Goal: Information Seeking & Learning: Learn about a topic

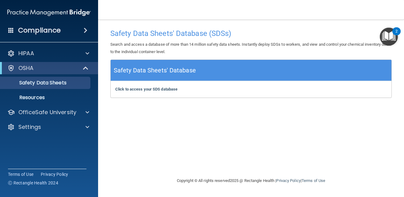
click at [395, 34] on div "2" at bounding box center [396, 35] width 2 height 8
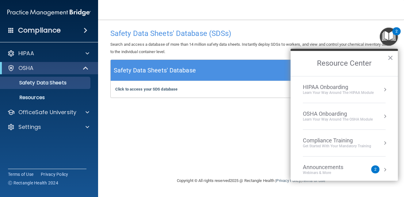
click at [338, 114] on div "OSHA Onboarding" at bounding box center [338, 113] width 70 height 7
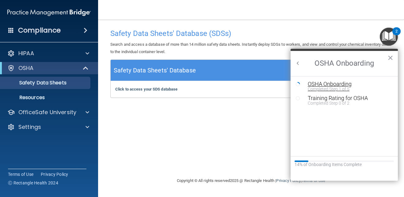
click at [337, 83] on div "OSHA Onboarding" at bounding box center [348, 84] width 82 height 6
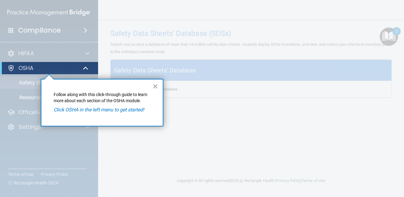
drag, startPoint x: 75, startPoint y: 109, endPoint x: 72, endPoint y: 102, distance: 8.0
click at [72, 103] on div "× Follow along with this click-through guide to learn more about each section o…" at bounding box center [102, 102] width 122 height 47
drag, startPoint x: 72, startPoint y: 102, endPoint x: 119, endPoint y: 81, distance: 51.1
click at [119, 81] on div "× Follow along with this click-through guide to learn more about each section o…" at bounding box center [102, 102] width 122 height 47
drag, startPoint x: 119, startPoint y: 81, endPoint x: 85, endPoint y: 69, distance: 36.3
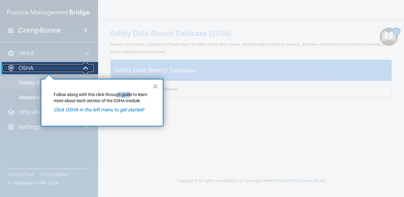
click at [85, 69] on span at bounding box center [86, 67] width 5 height 7
click at [86, 69] on span at bounding box center [87, 67] width 4 height 7
click at [128, 107] on em "Click OSHA in the left menu to get started!" at bounding box center [99, 110] width 90 height 6
click at [129, 108] on em "Click OSHA in the left menu to get started!" at bounding box center [99, 110] width 90 height 6
click at [154, 87] on button "×" at bounding box center [155, 86] width 6 height 10
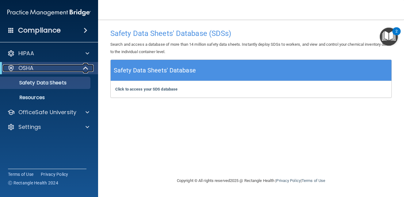
click at [82, 67] on div at bounding box center [85, 67] width 15 height 7
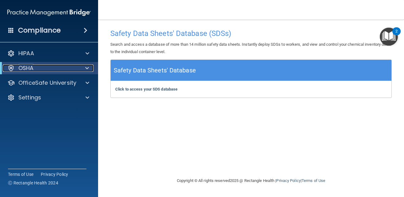
click at [81, 67] on div at bounding box center [85, 67] width 15 height 7
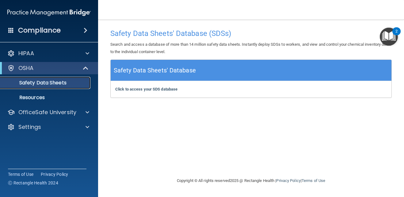
click at [67, 84] on p "Safety Data Sheets" at bounding box center [46, 83] width 84 height 6
click at [138, 70] on h5 "Safety Data Sheets' Database" at bounding box center [155, 70] width 82 height 11
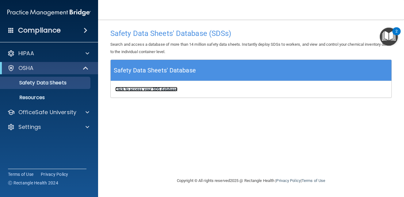
click at [140, 89] on b "Click to access your SDS database" at bounding box center [146, 89] width 62 height 5
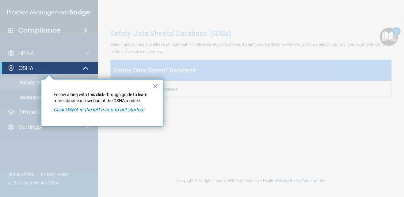
click at [153, 88] on button "×" at bounding box center [155, 86] width 6 height 10
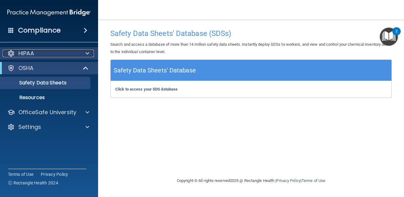
click at [60, 53] on div "HIPAA" at bounding box center [41, 53] width 76 height 7
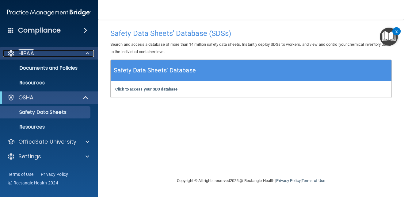
click at [90, 53] on div at bounding box center [86, 53] width 15 height 7
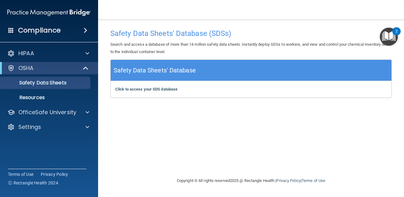
click at [85, 62] on div "OSHA" at bounding box center [49, 68] width 98 height 12
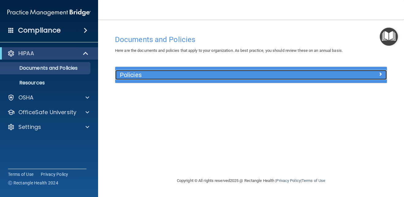
click at [381, 74] on span at bounding box center [380, 73] width 4 height 7
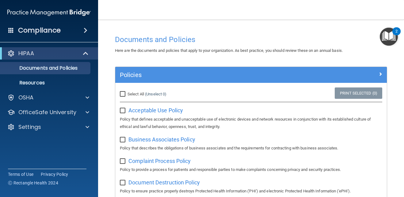
drag, startPoint x: 123, startPoint y: 90, endPoint x: 124, endPoint y: 96, distance: 6.7
click at [123, 94] on div "Select All (Unselect 0) Unselect All" at bounding box center [160, 93] width 90 height 13
click at [126, 93] on input "Select All (Unselect 0) Unselect All" at bounding box center [123, 94] width 7 height 5
checkbox input "true"
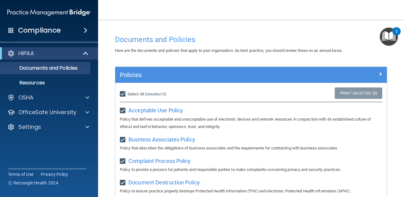
checkbox input "true"
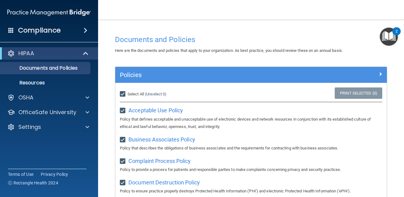
checkbox input "true"
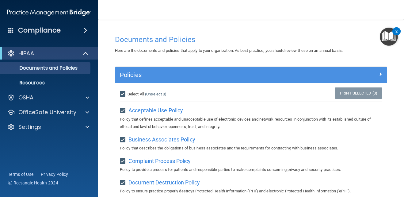
checkbox input "true"
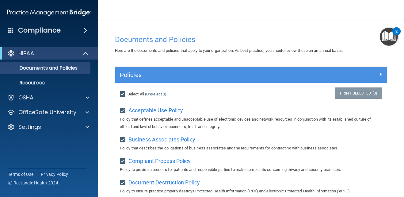
checkbox input "true"
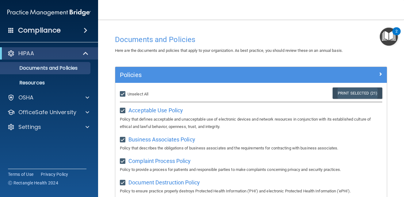
click at [360, 88] on link "Print Selected (21)" at bounding box center [357, 92] width 50 height 11
click at [389, 34] on img "Open Resource Center, 2 new notifications" at bounding box center [388, 37] width 18 height 18
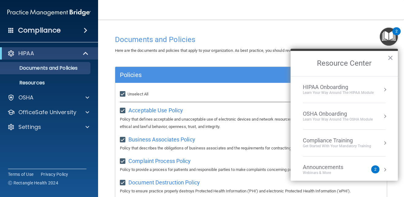
click at [325, 82] on li "HIPAA Onboarding Learn Your Way around the HIPAA module" at bounding box center [344, 89] width 83 height 27
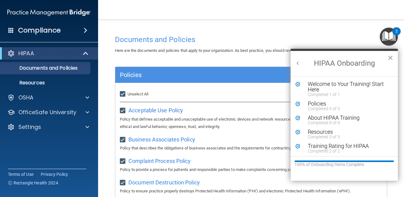
click at [345, 64] on h2 "HIPAA Onboarding" at bounding box center [343, 63] width 107 height 25
click at [299, 62] on button "Back to Resource Center Home" at bounding box center [298, 63] width 6 height 6
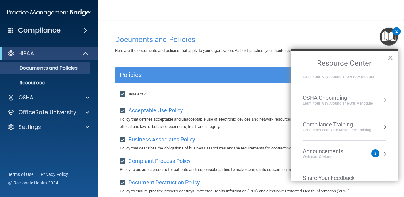
scroll to position [31, 0]
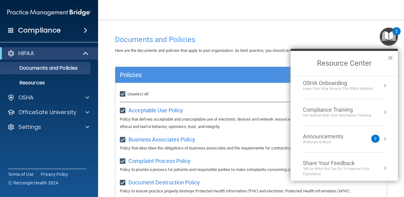
click at [333, 86] on div "OSHA Onboarding" at bounding box center [338, 83] width 70 height 7
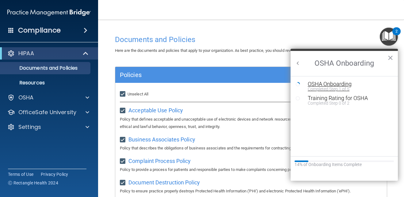
scroll to position [0, 0]
click at [333, 83] on div "OSHA Onboarding" at bounding box center [348, 84] width 82 height 6
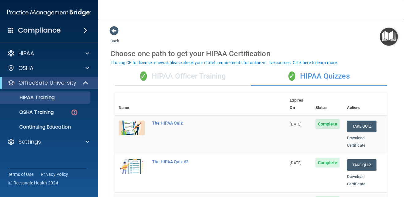
click at [292, 77] on div "✓ HIPAA Quizzes" at bounding box center [319, 76] width 136 height 18
click at [201, 78] on div "✓ HIPAA Officer Training" at bounding box center [183, 76] width 136 height 18
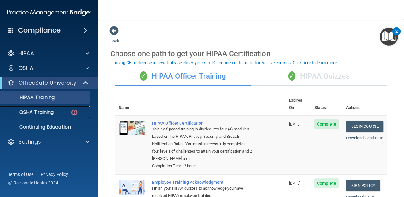
click at [45, 111] on p "OSHA Training" at bounding box center [29, 112] width 50 height 6
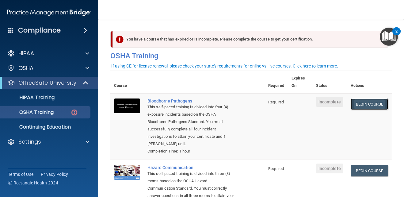
click at [358, 104] on link "Begin Course" at bounding box center [368, 103] width 37 height 11
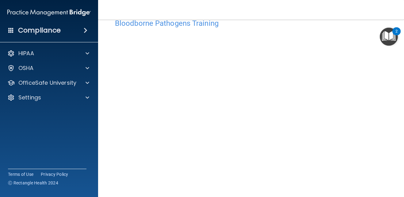
scroll to position [66, 0]
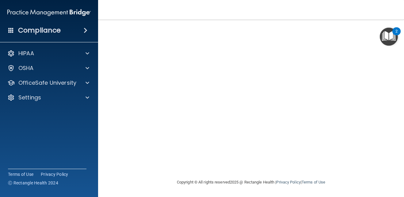
drag, startPoint x: 393, startPoint y: 66, endPoint x: 385, endPoint y: 66, distance: 8.6
click at [388, 66] on main "Bloodborne Pathogens Training This course doesn’t expire until . Are you sure y…" at bounding box center [251, 108] width 306 height 177
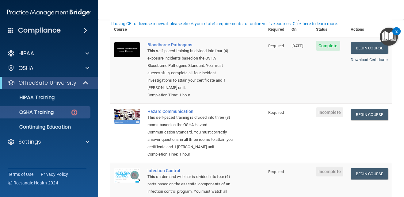
scroll to position [61, 0]
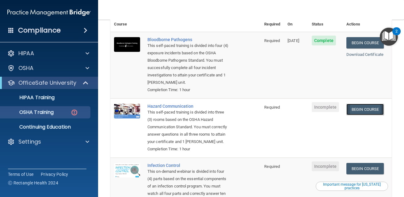
click at [359, 103] on link "Begin Course" at bounding box center [364, 108] width 37 height 11
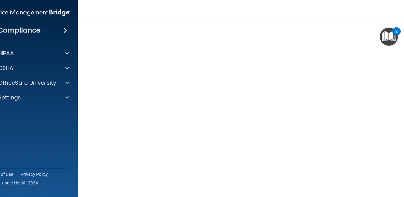
scroll to position [34, 0]
drag, startPoint x: 64, startPoint y: 185, endPoint x: 92, endPoint y: 178, distance: 28.7
click at [85, 179] on div "Compliance HIPAA Documents and Policies Report an Incident Business Associates …" at bounding box center [202, 98] width 404 height 197
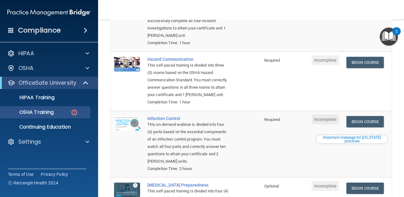
scroll to position [122, 0]
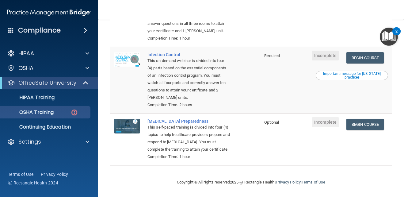
scroll to position [184, 0]
click at [370, 52] on link "Begin Course" at bounding box center [364, 57] width 37 height 11
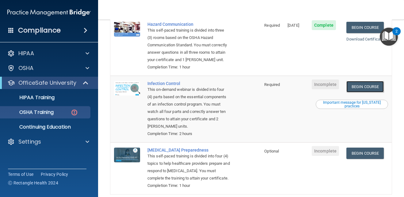
scroll to position [157, 0]
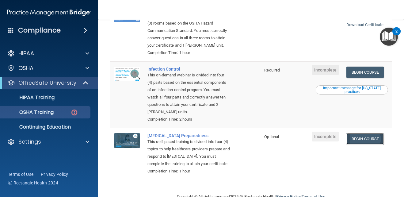
click at [359, 144] on link "Begin Course" at bounding box center [364, 138] width 37 height 11
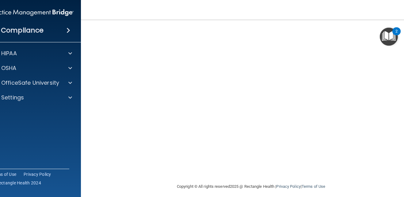
scroll to position [31, 0]
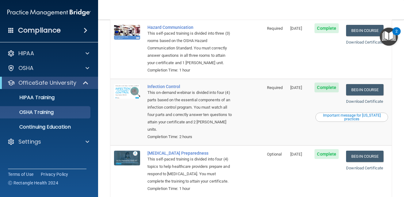
scroll to position [72, 0]
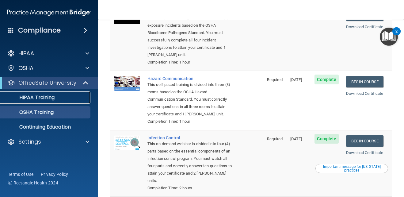
click at [43, 97] on p "HIPAA Training" at bounding box center [29, 97] width 51 height 6
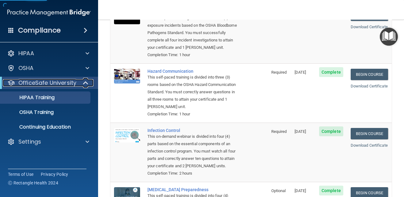
click at [50, 81] on p "OfficeSafe University" at bounding box center [47, 82] width 58 height 7
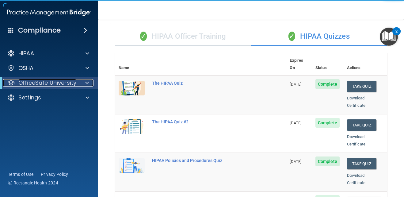
scroll to position [10, 0]
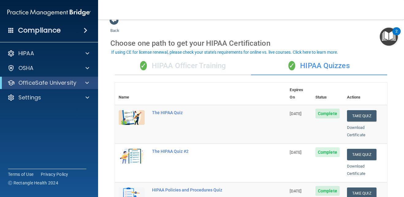
click at [389, 42] on img "Open Resource Center, 2 new notifications" at bounding box center [388, 37] width 18 height 18
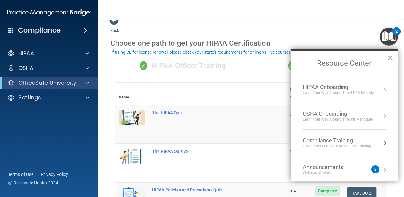
click at [361, 93] on div "Learn Your Way around the HIPAA module" at bounding box center [338, 92] width 71 height 5
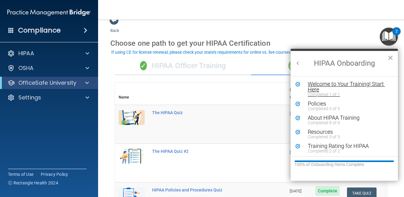
scroll to position [1, 0]
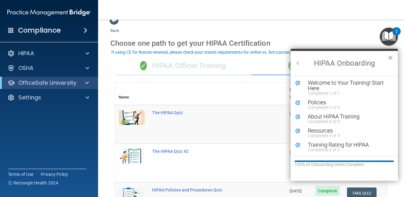
click at [299, 63] on button "Back to Resource Center Home" at bounding box center [298, 63] width 6 height 6
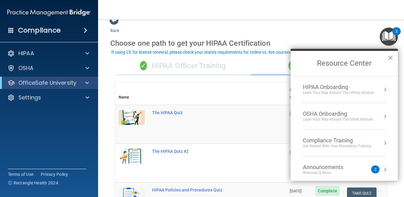
click at [324, 110] on div "OSHA Onboarding" at bounding box center [338, 113] width 70 height 7
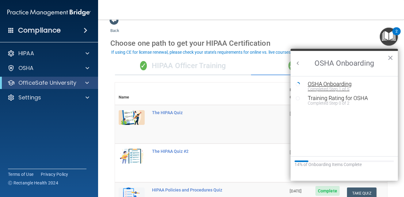
click at [328, 82] on div "OSHA Onboarding" at bounding box center [348, 84] width 82 height 6
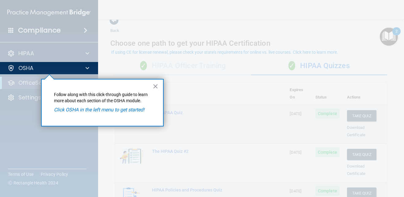
click at [77, 108] on em "Click OSHA in the left menu to get started!" at bounding box center [99, 110] width 90 height 6
click at [125, 111] on em "Click OSHA in the left menu to get started!" at bounding box center [99, 110] width 90 height 6
click at [122, 110] on em "Click OSHA in the left menu to get started!" at bounding box center [99, 110] width 90 height 6
drag, startPoint x: 122, startPoint y: 110, endPoint x: 75, endPoint y: 106, distance: 46.4
click at [75, 106] on div "× Follow along with this click-through guide to learn more about each section o…" at bounding box center [102, 102] width 122 height 47
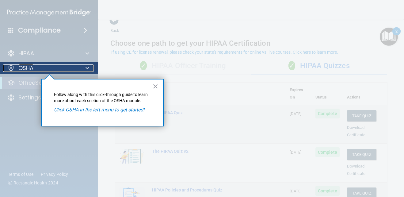
click at [87, 67] on span at bounding box center [87, 67] width 4 height 7
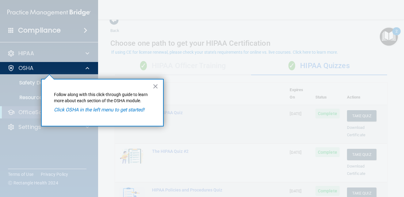
drag, startPoint x: 39, startPoint y: 102, endPoint x: 49, endPoint y: 103, distance: 10.5
click at [39, 102] on div at bounding box center [49, 135] width 98 height 122
click at [155, 85] on button "×" at bounding box center [155, 86] width 6 height 10
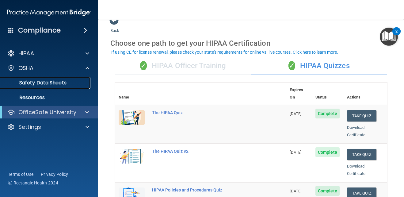
click at [62, 82] on p "Safety Data Sheets" at bounding box center [46, 83] width 84 height 6
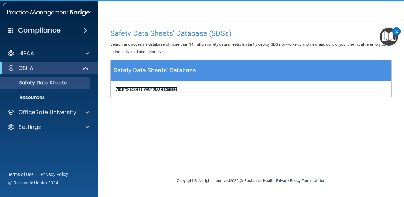
click at [132, 89] on b "Click to access your SDS database" at bounding box center [146, 89] width 62 height 5
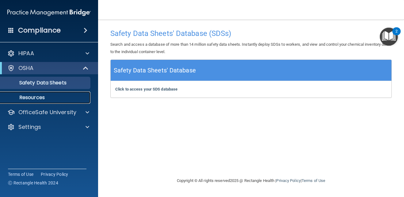
click at [39, 92] on link "Resources" at bounding box center [42, 97] width 96 height 12
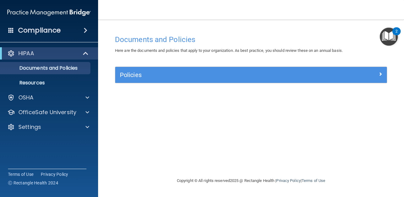
click at [388, 38] on img "Open Resource Center, 2 new notifications" at bounding box center [388, 37] width 18 height 18
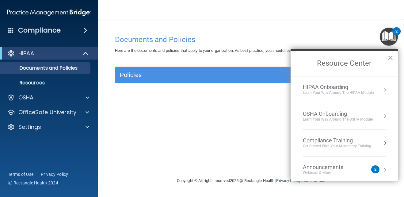
click at [382, 111] on ol "HIPAA Onboarding Learn Your Way around the HIPAA module OSHA Onboarding Learn y…" at bounding box center [343, 128] width 107 height 104
click at [370, 124] on li "OSHA Onboarding Learn your way around the OSHA module" at bounding box center [344, 116] width 83 height 27
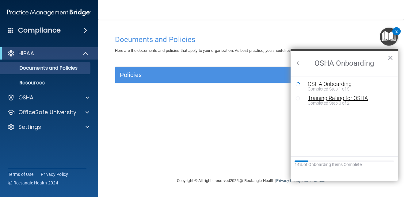
click at [334, 102] on div "Completed Step 0 of 2" at bounding box center [348, 103] width 82 height 4
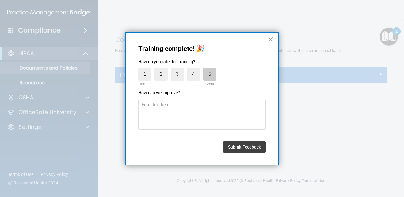
click at [210, 69] on label "5" at bounding box center [209, 73] width 13 height 13
click at [195, 69] on input "5" at bounding box center [195, 69] width 0 height 0
click at [253, 144] on button "Submit Feedback" at bounding box center [244, 146] width 43 height 11
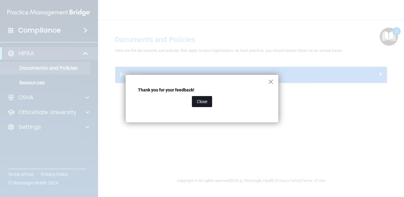
click at [201, 101] on button "Close" at bounding box center [202, 101] width 20 height 11
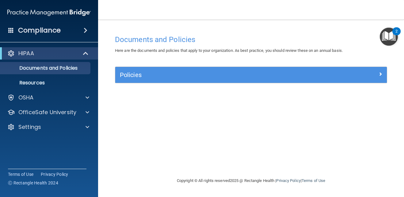
click at [392, 28] on button "2" at bounding box center [388, 37] width 18 height 18
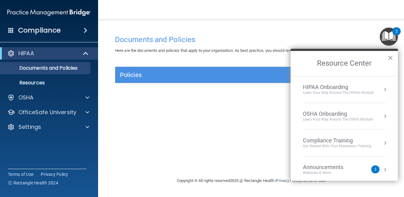
click at [339, 114] on div "OSHA Onboarding" at bounding box center [338, 113] width 70 height 7
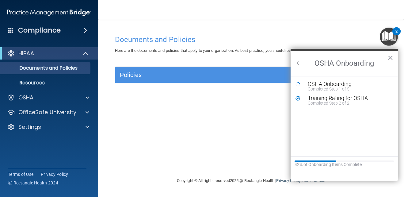
click at [299, 64] on button "Back to Resource Center Home" at bounding box center [298, 63] width 6 height 6
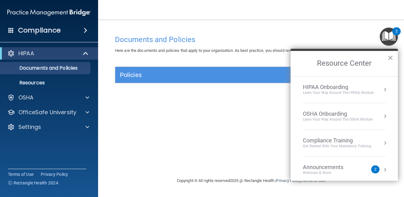
click at [310, 145] on div "Get Started with your mandatory training" at bounding box center [337, 145] width 68 height 5
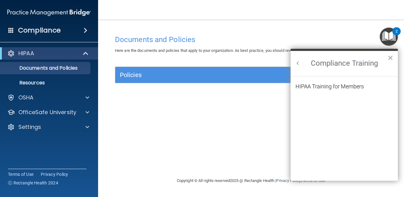
click at [295, 62] on button "Back to Resource Center Home" at bounding box center [298, 63] width 6 height 6
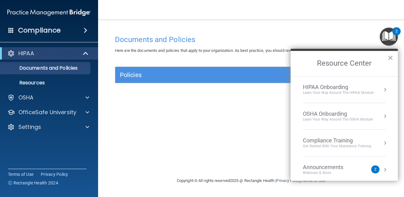
click at [328, 172] on div "Webinars & More" at bounding box center [329, 172] width 53 height 5
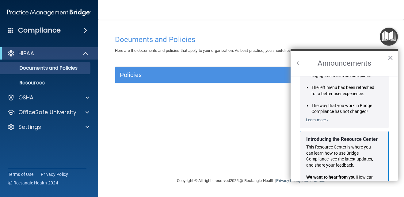
scroll to position [107, 0]
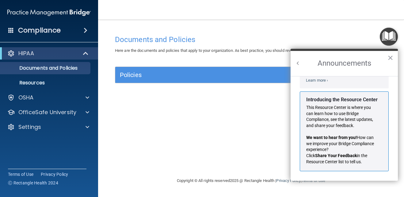
click at [293, 61] on h2 "Announcements" at bounding box center [343, 63] width 107 height 25
click at [298, 64] on button "Back to Resource Center Home" at bounding box center [298, 63] width 6 height 6
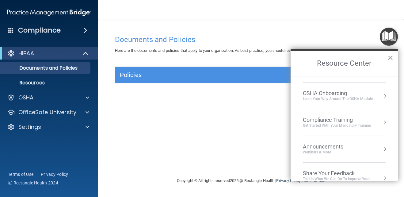
scroll to position [0, 0]
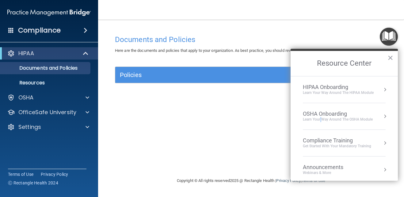
click at [320, 121] on div "Learn your way around the OSHA module" at bounding box center [338, 119] width 70 height 5
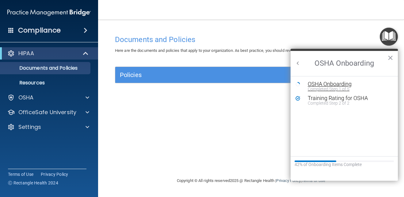
click at [333, 85] on div "OSHA Onboarding" at bounding box center [348, 84] width 82 height 6
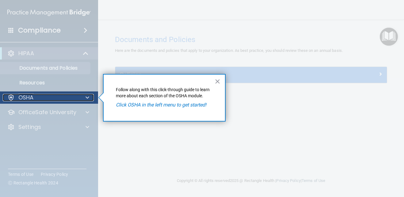
click at [89, 96] on div at bounding box center [86, 97] width 15 height 7
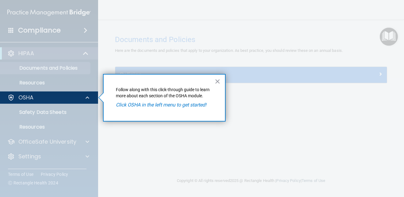
click at [160, 104] on em "Click OSHA in the left menu to get started!" at bounding box center [161, 105] width 90 height 6
drag, startPoint x: 219, startPoint y: 81, endPoint x: 208, endPoint y: 85, distance: 11.7
click at [216, 82] on button "×" at bounding box center [217, 81] width 6 height 10
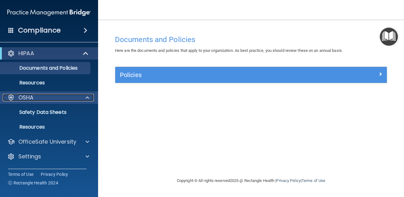
click at [11, 98] on div at bounding box center [10, 97] width 7 height 7
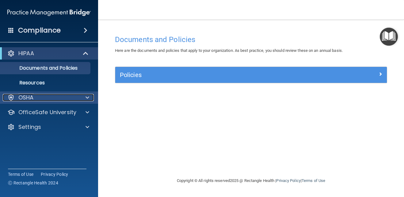
click at [16, 100] on div "OSHA" at bounding box center [41, 97] width 76 height 7
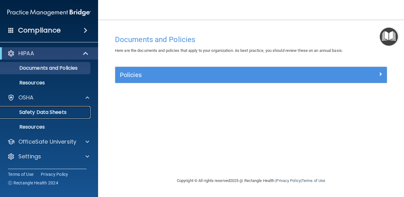
click at [56, 111] on p "Safety Data Sheets" at bounding box center [46, 112] width 84 height 6
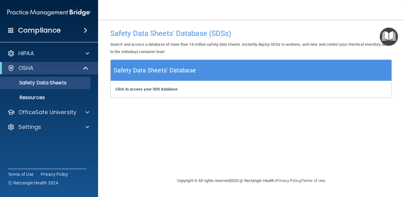
click at [178, 73] on h5 "Safety Data Sheets' Database" at bounding box center [155, 70] width 82 height 11
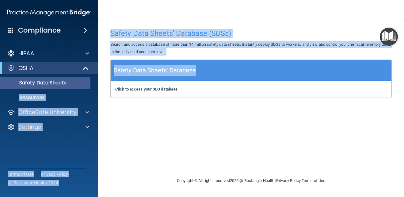
drag, startPoint x: 197, startPoint y: 68, endPoint x: 90, endPoint y: 84, distance: 108.6
click at [90, 84] on div "Compliance HIPAA Documents and Policies Report an Incident Business Associates …" at bounding box center [202, 98] width 404 height 197
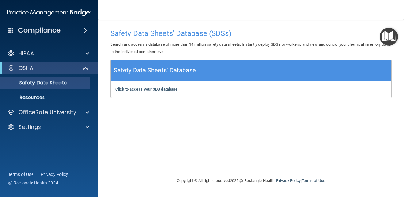
click at [156, 141] on div "Safety Data Sheets' Database (SDSs) Search and access a database of more than 1…" at bounding box center [250, 98] width 281 height 145
click at [158, 87] on b "Click to access your SDS database" at bounding box center [146, 89] width 62 height 5
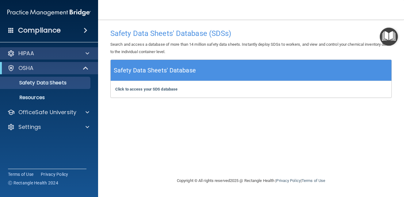
click at [86, 49] on div "HIPAA" at bounding box center [49, 53] width 98 height 12
click at [82, 47] on div "HIPAA Documents and Policies Report an Incident Business Associates Emergency P…" at bounding box center [49, 91] width 98 height 93
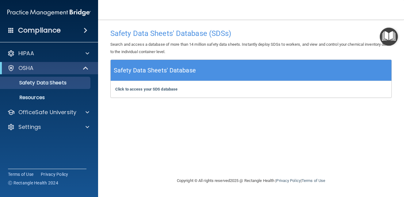
click at [92, 65] on div "HIPAA Documents and Policies Report an Incident Business Associates Emergency P…" at bounding box center [49, 91] width 98 height 93
click at [89, 66] on div at bounding box center [85, 67] width 15 height 7
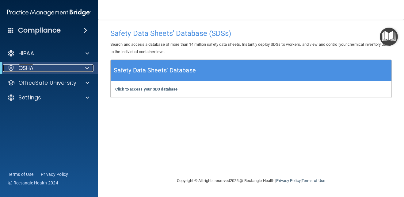
click at [86, 66] on span at bounding box center [87, 67] width 4 height 7
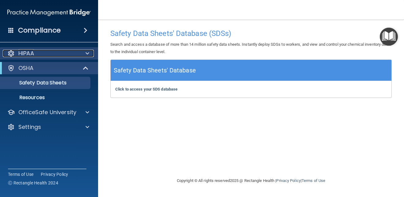
click at [85, 52] on div at bounding box center [86, 53] width 15 height 7
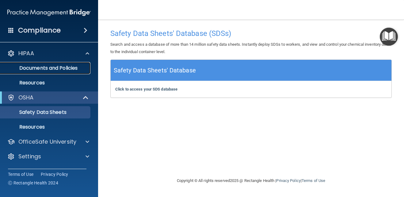
click at [61, 68] on p "Documents and Policies" at bounding box center [46, 68] width 84 height 6
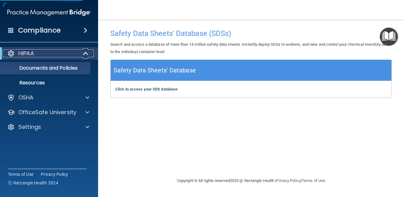
click at [87, 52] on span at bounding box center [86, 53] width 5 height 7
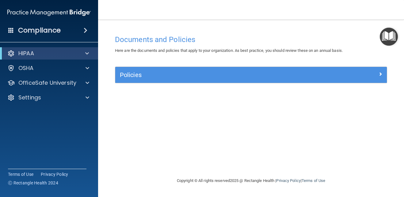
click at [392, 38] on img "Open Resource Center" at bounding box center [388, 37] width 18 height 18
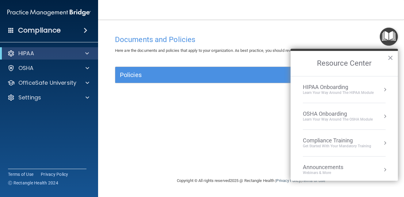
drag, startPoint x: 322, startPoint y: 117, endPoint x: 322, endPoint y: 113, distance: 3.7
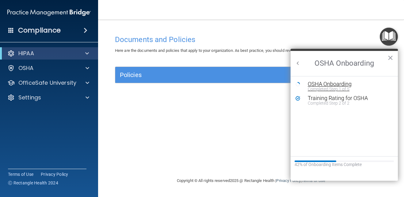
click at [324, 87] on div "Completed Step 1 of 5" at bounding box center [348, 89] width 82 height 4
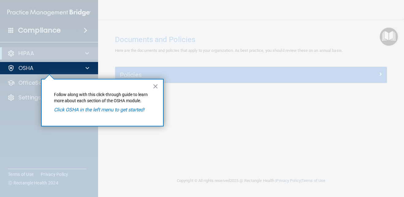
click at [97, 110] on em "Click OSHA in the left menu to get started!" at bounding box center [99, 110] width 90 height 6
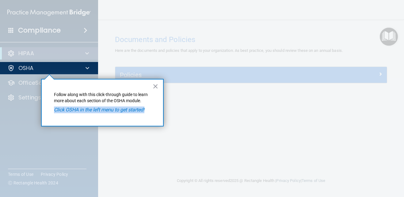
click at [97, 110] on em "Click OSHA in the left menu to get started!" at bounding box center [99, 110] width 90 height 6
click at [52, 108] on div "× Follow along with this click-through guide to learn more about each section o…" at bounding box center [102, 102] width 122 height 47
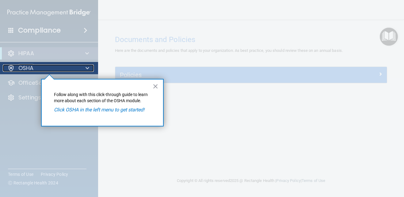
click at [30, 68] on p "OSHA" at bounding box center [25, 67] width 15 height 7
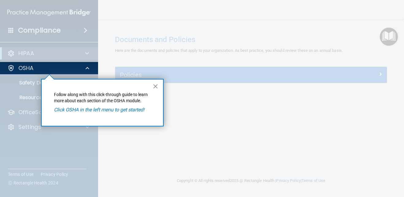
click at [156, 83] on button "×" at bounding box center [155, 86] width 6 height 10
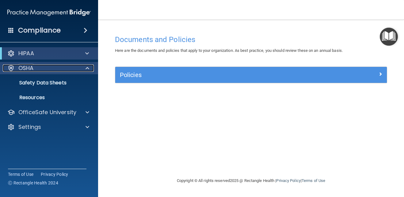
click at [65, 70] on div "OSHA" at bounding box center [41, 67] width 76 height 7
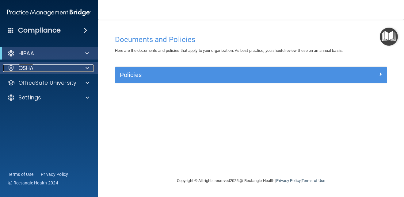
click at [65, 67] on div "OSHA" at bounding box center [41, 67] width 76 height 7
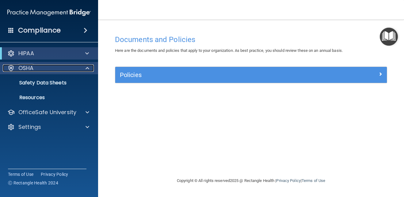
click at [65, 67] on div "OSHA" at bounding box center [41, 67] width 76 height 7
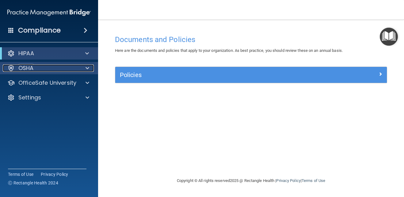
click at [65, 67] on div "OSHA" at bounding box center [41, 67] width 76 height 7
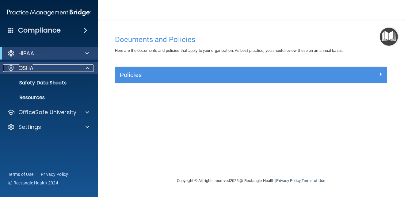
click at [65, 67] on div "OSHA" at bounding box center [41, 67] width 76 height 7
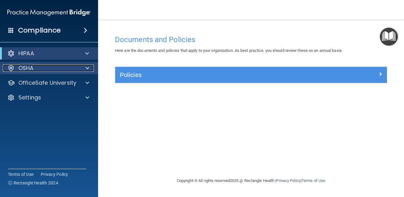
click at [65, 67] on div "OSHA" at bounding box center [41, 67] width 76 height 7
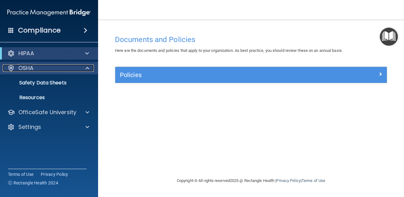
click at [65, 67] on div "OSHA" at bounding box center [41, 67] width 76 height 7
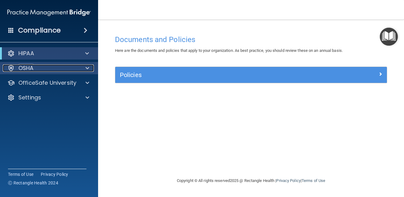
click at [65, 67] on div "OSHA" at bounding box center [41, 67] width 76 height 7
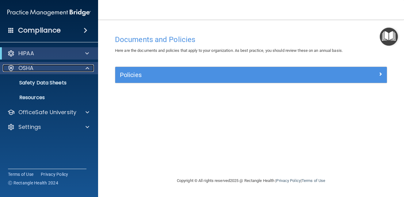
click at [65, 67] on div "OSHA" at bounding box center [41, 67] width 76 height 7
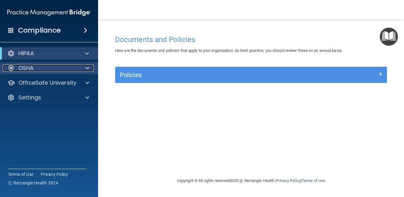
click at [65, 67] on div "OSHA" at bounding box center [41, 67] width 76 height 7
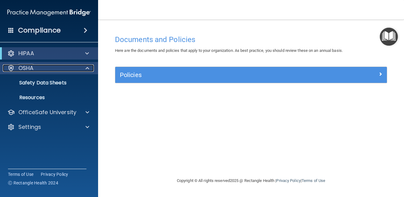
click at [65, 67] on div "OSHA" at bounding box center [41, 67] width 76 height 7
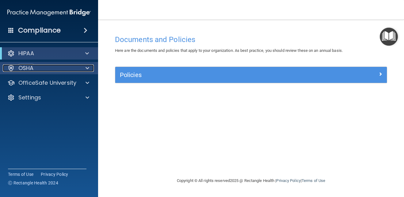
click at [65, 67] on div "OSHA" at bounding box center [41, 67] width 76 height 7
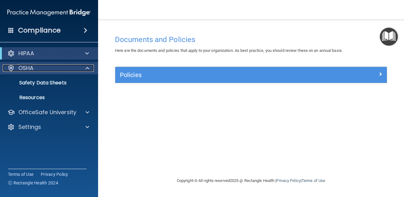
click at [65, 67] on div "OSHA" at bounding box center [41, 67] width 76 height 7
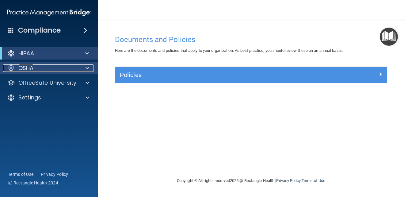
click at [65, 67] on div "OSHA" at bounding box center [41, 67] width 76 height 7
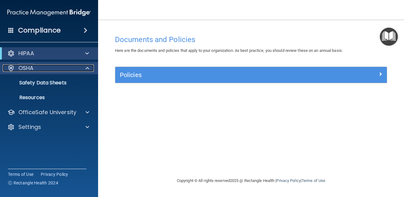
click at [64, 67] on div "OSHA" at bounding box center [41, 67] width 76 height 7
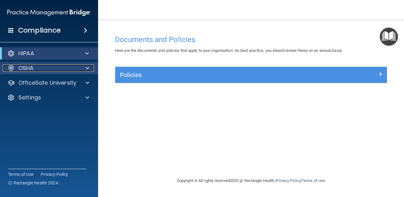
click at [66, 67] on div "OSHA" at bounding box center [41, 67] width 76 height 7
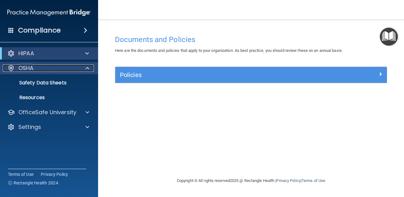
click at [66, 67] on div "OSHA" at bounding box center [41, 67] width 76 height 7
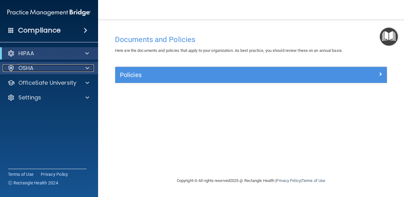
click at [66, 67] on div "OSHA" at bounding box center [41, 67] width 76 height 7
click at [66, 66] on div "OSHA" at bounding box center [41, 67] width 76 height 7
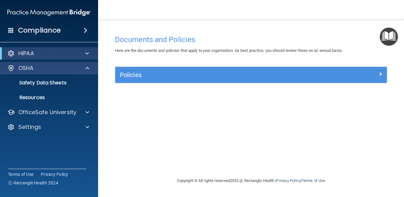
click at [66, 64] on div "OSHA" at bounding box center [49, 68] width 98 height 12
click at [66, 63] on div "OSHA" at bounding box center [49, 68] width 98 height 12
click at [66, 62] on div "OSHA" at bounding box center [49, 68] width 98 height 12
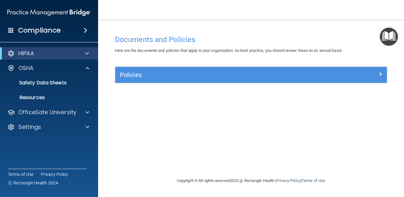
click at [66, 62] on div "HIPAA Documents and Policies Report an Incident Business Associates Emergency P…" at bounding box center [49, 91] width 98 height 93
click at [61, 42] on div "Compliance HIPAA Documents and Policies Report an Incident Business Associates …" at bounding box center [49, 98] width 98 height 197
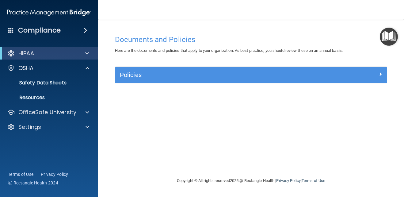
drag, startPoint x: 61, startPoint y: 42, endPoint x: 67, endPoint y: 59, distance: 18.1
click at [61, 42] on div "Compliance HIPAA Documents and Policies Report an Incident Business Associates …" at bounding box center [49, 98] width 98 height 197
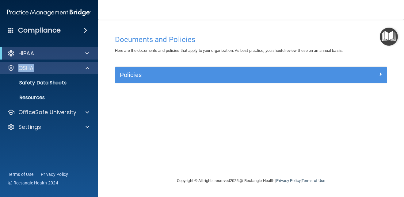
drag, startPoint x: 67, startPoint y: 59, endPoint x: 67, endPoint y: 65, distance: 5.5
click at [67, 65] on div "HIPAA Documents and Policies Report an Incident Business Associates Emergency P…" at bounding box center [49, 91] width 98 height 93
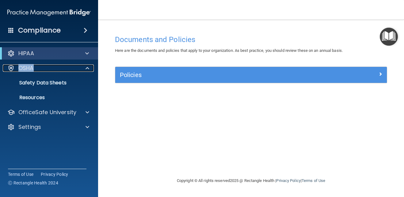
drag, startPoint x: 67, startPoint y: 65, endPoint x: 68, endPoint y: 56, distance: 8.6
click at [69, 66] on div "OSHA" at bounding box center [41, 67] width 76 height 7
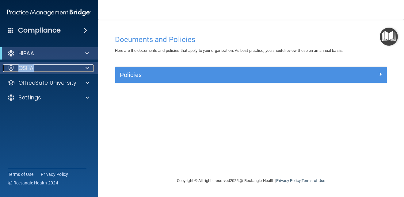
drag, startPoint x: 68, startPoint y: 56, endPoint x: 57, endPoint y: 69, distance: 16.7
click at [64, 54] on div "HIPAA Documents and Policies Report an Incident Business Associates Emergency P…" at bounding box center [49, 77] width 98 height 64
drag, startPoint x: 57, startPoint y: 69, endPoint x: 62, endPoint y: 70, distance: 5.2
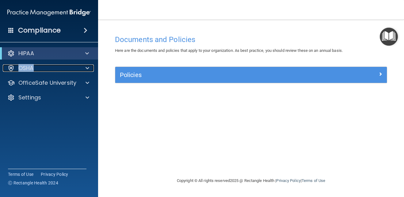
drag, startPoint x: 92, startPoint y: 64, endPoint x: 86, endPoint y: 60, distance: 8.0
click at [86, 60] on div "HIPAA Documents and Policies Report an Incident Business Associates Emergency P…" at bounding box center [49, 77] width 98 height 64
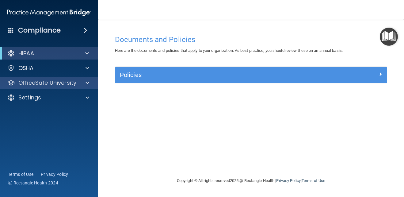
drag, startPoint x: 86, startPoint y: 60, endPoint x: 87, endPoint y: 79, distance: 18.7
click at [87, 79] on div "OfficeSafe University" at bounding box center [49, 83] width 98 height 12
click at [87, 85] on span at bounding box center [87, 82] width 4 height 7
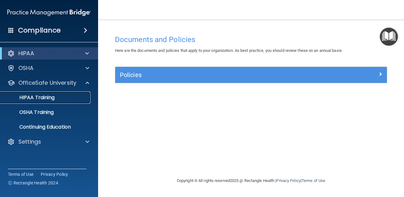
click at [51, 98] on p "HIPAA Training" at bounding box center [29, 97] width 51 height 6
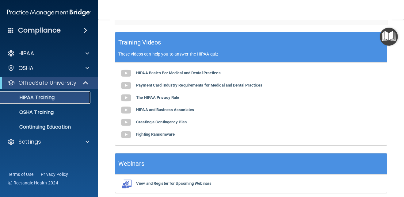
scroll to position [287, 0]
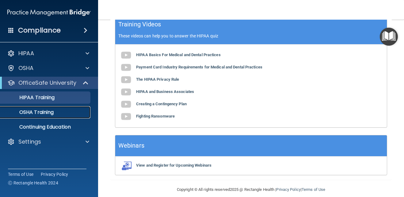
click at [80, 111] on div "OSHA Training" at bounding box center [46, 112] width 84 height 6
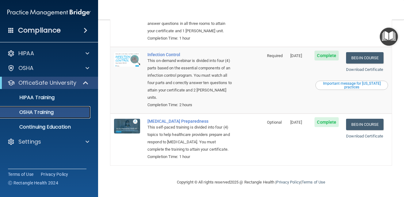
scroll to position [164, 0]
click at [54, 124] on p "Continuing Education" at bounding box center [46, 127] width 84 height 6
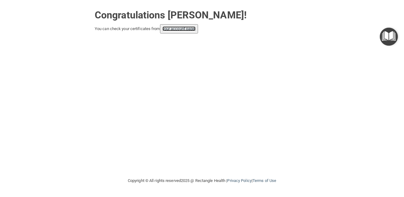
click at [186, 28] on link "your account page!" at bounding box center [178, 28] width 33 height 5
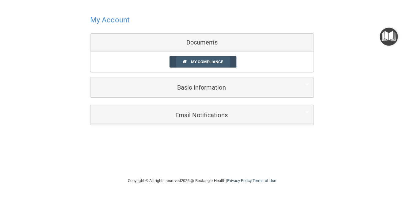
click at [198, 61] on span "My Compliance" at bounding box center [207, 61] width 32 height 5
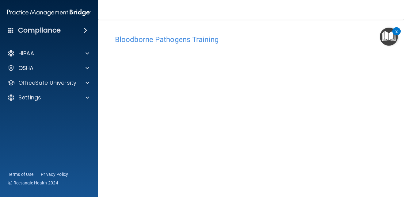
scroll to position [16, 0]
